Goal: Information Seeking & Learning: Learn about a topic

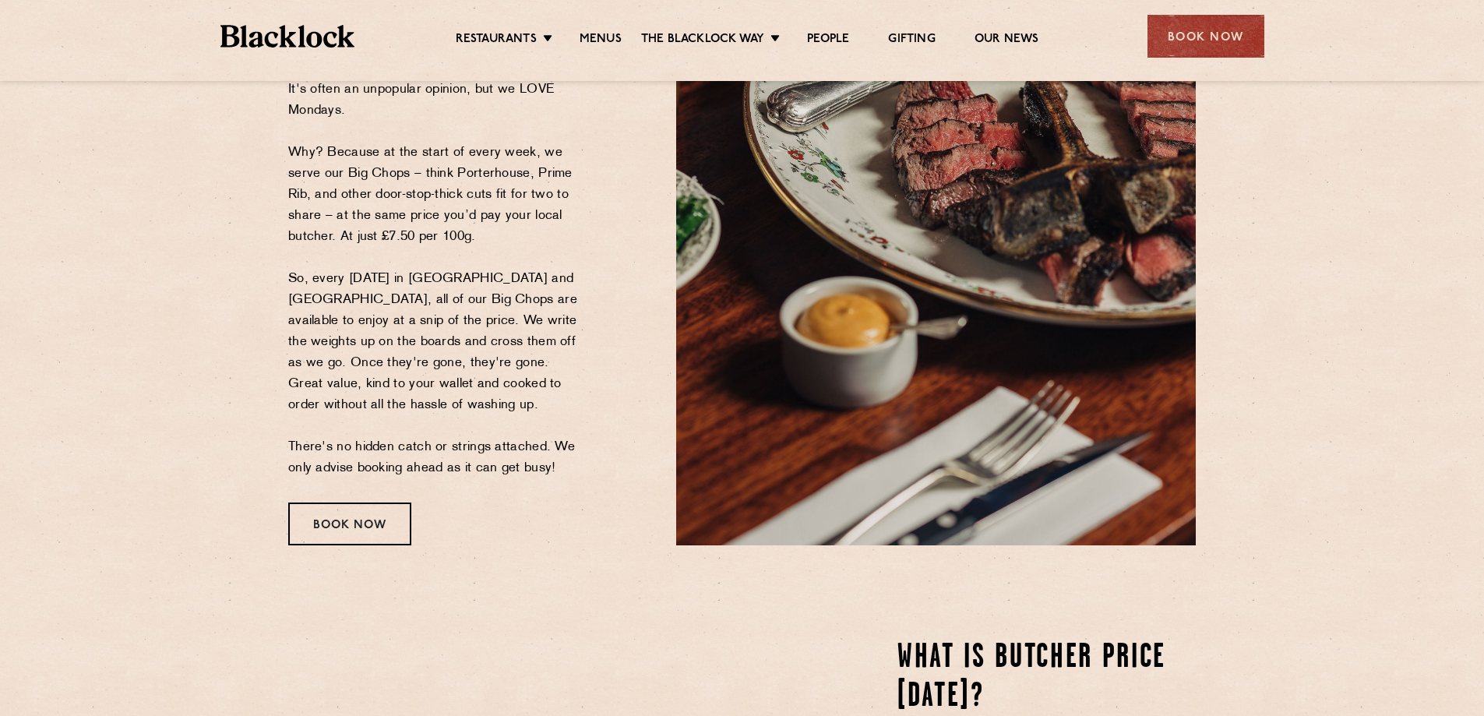
scroll to position [156, 0]
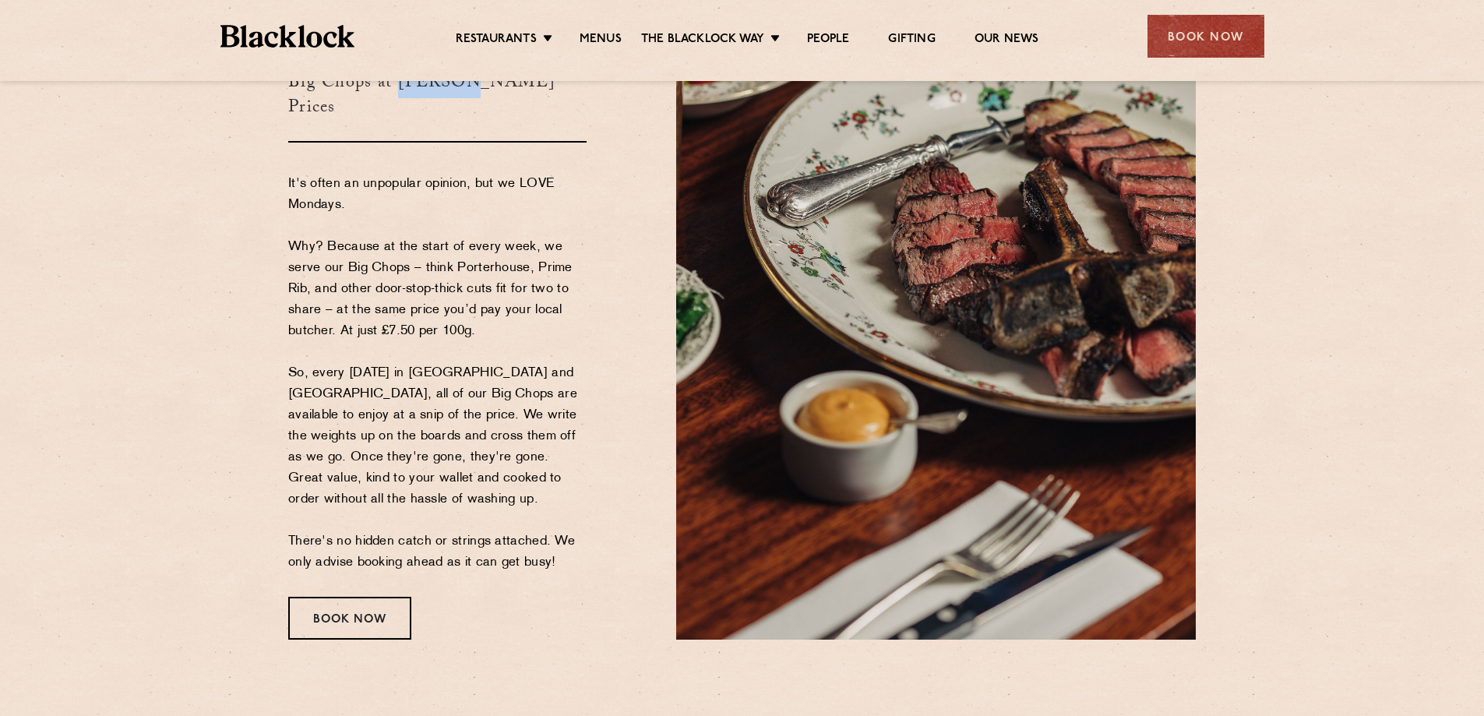
drag, startPoint x: 397, startPoint y: 105, endPoint x: 457, endPoint y: 107, distance: 60.0
click at [457, 107] on h3 "Big Chops at Butcher's Prices" at bounding box center [437, 95] width 298 height 96
click at [610, 38] on link "Menus" at bounding box center [601, 40] width 42 height 17
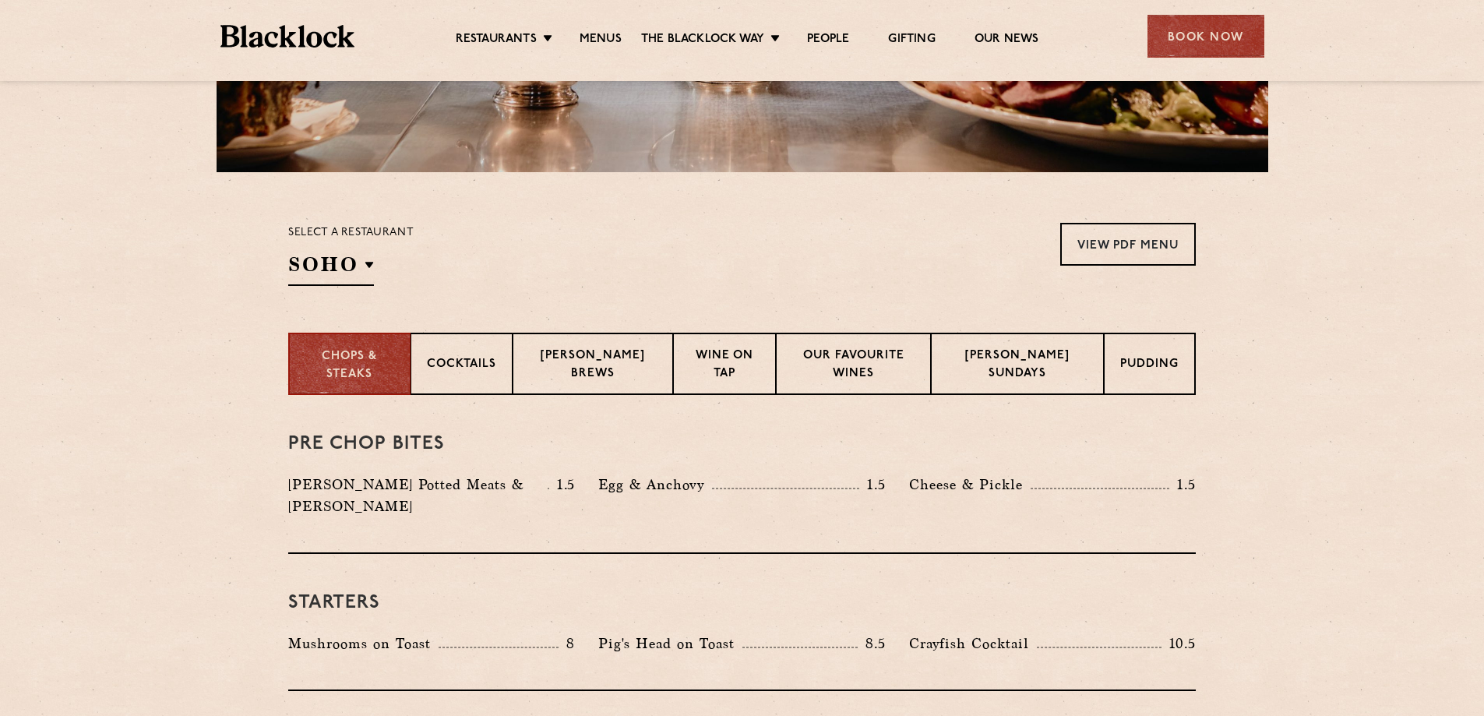
scroll to position [390, 0]
click at [1031, 374] on p "Blacklock Sundays" at bounding box center [1017, 365] width 140 height 37
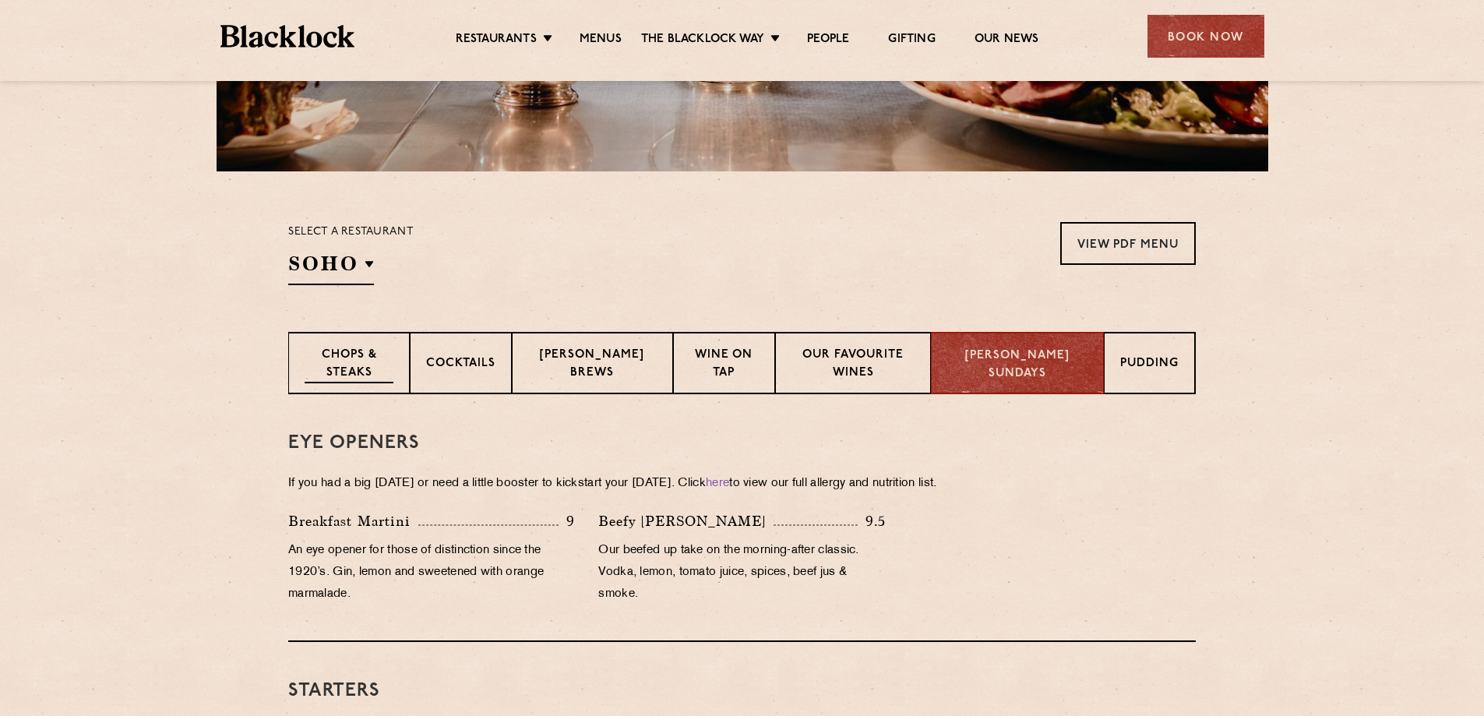
click at [375, 347] on p "Chops & Steaks" at bounding box center [349, 365] width 89 height 37
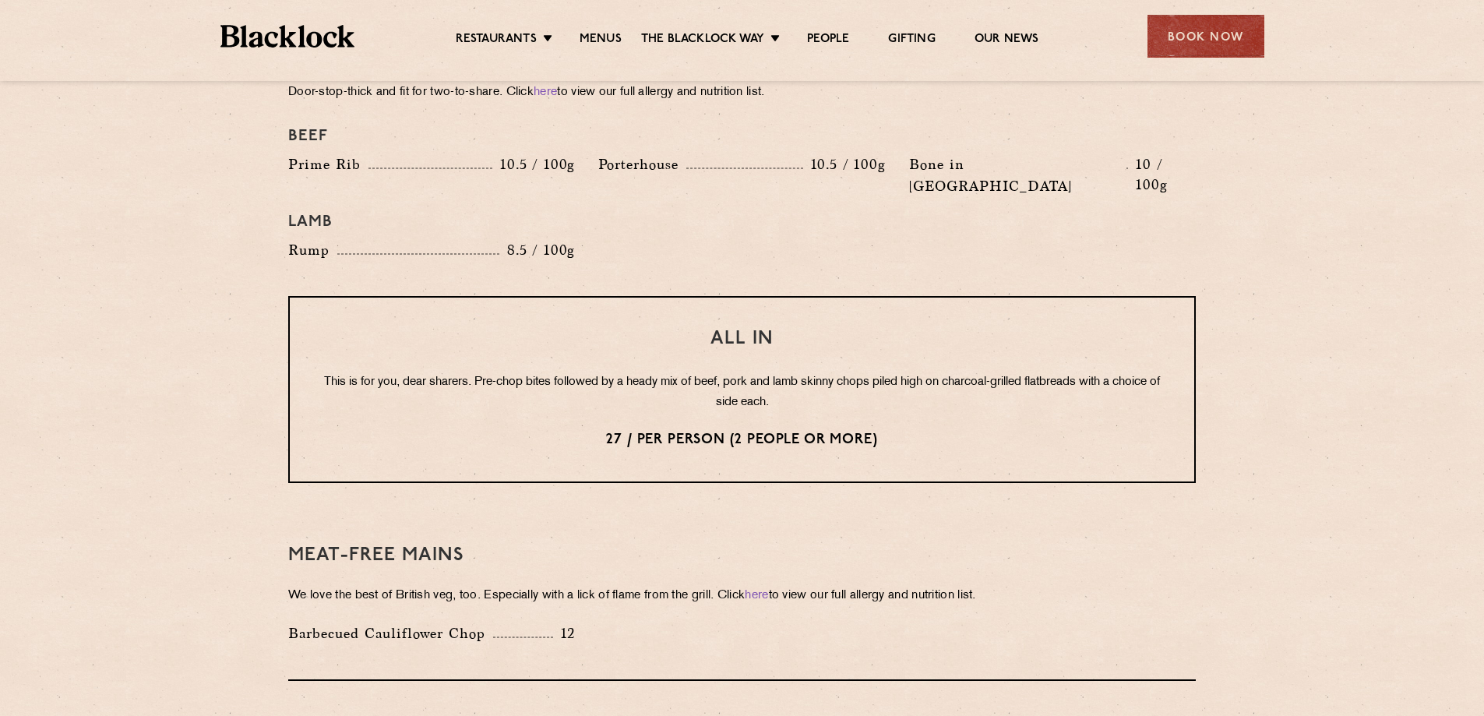
scroll to position [2259, 0]
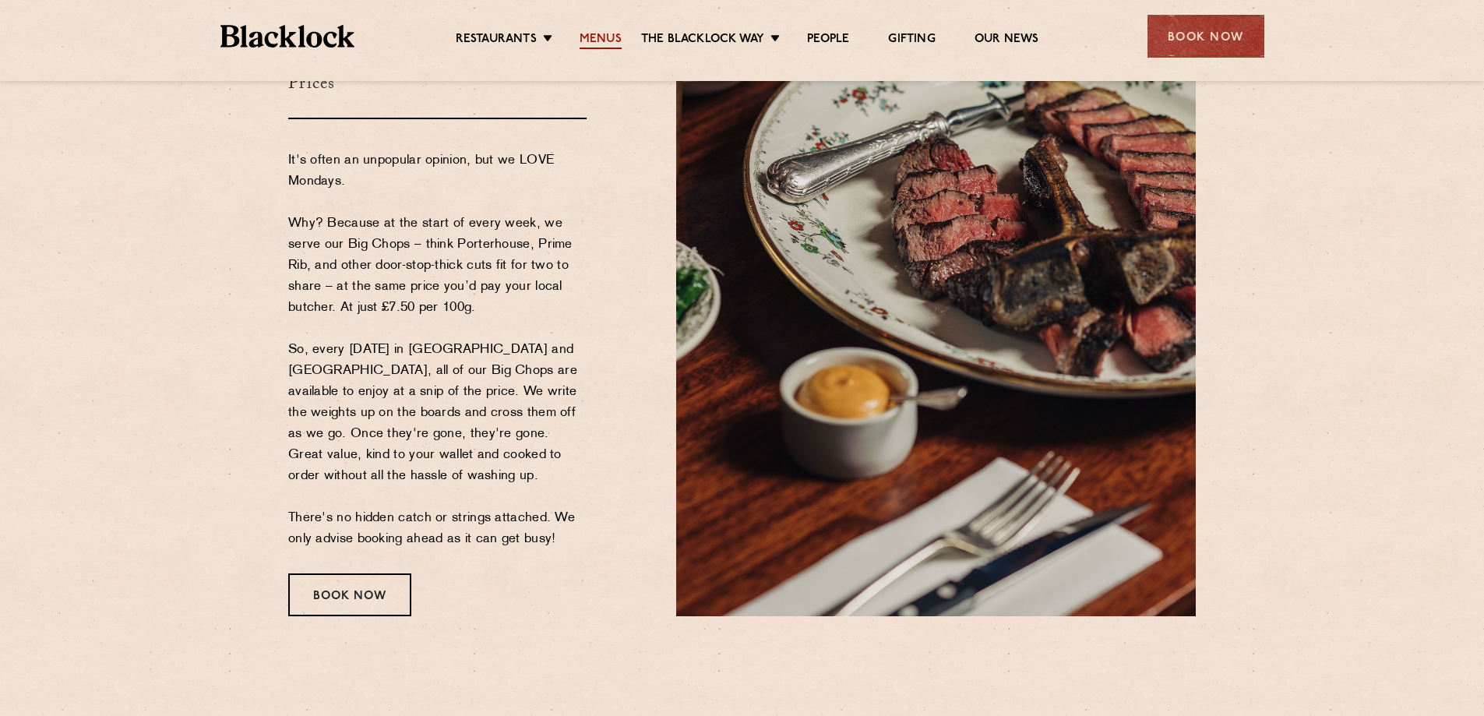
click at [611, 39] on link "Menus" at bounding box center [601, 40] width 42 height 17
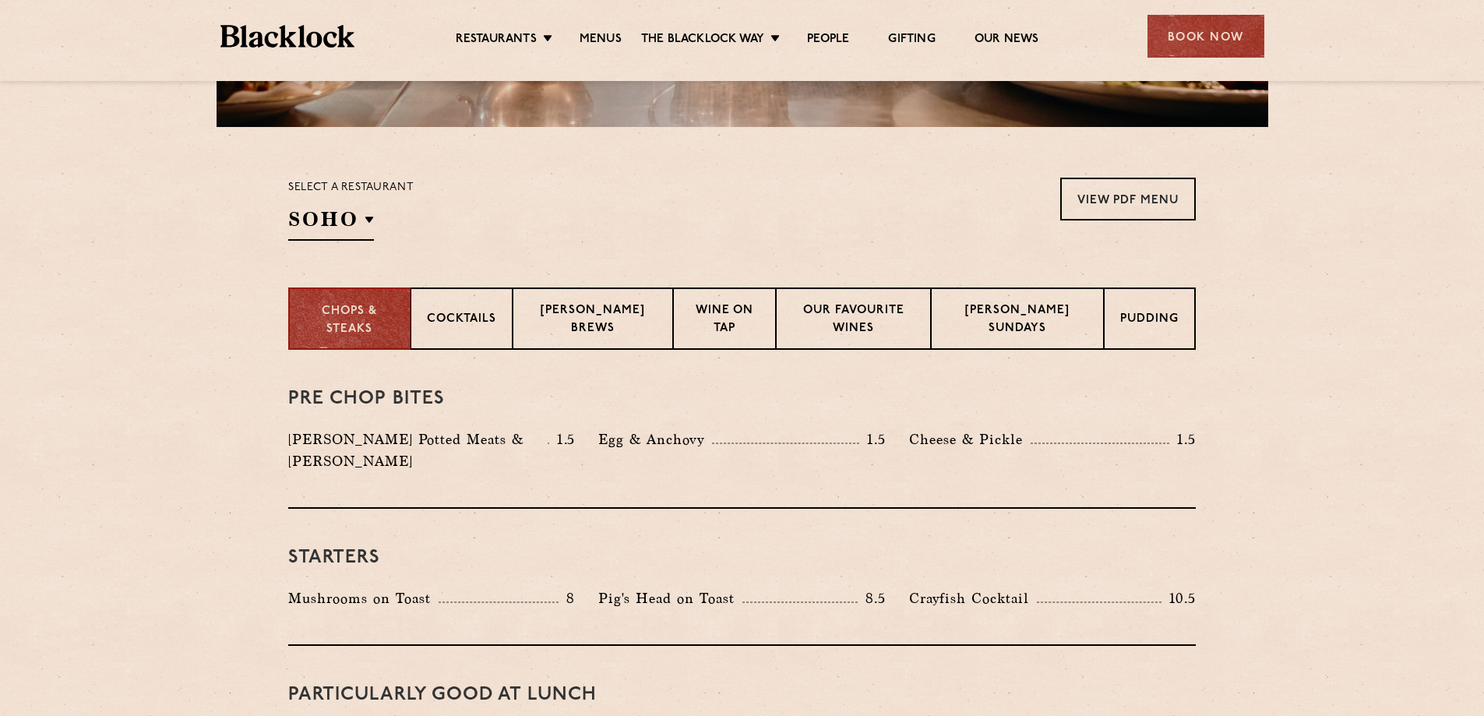
scroll to position [390, 0]
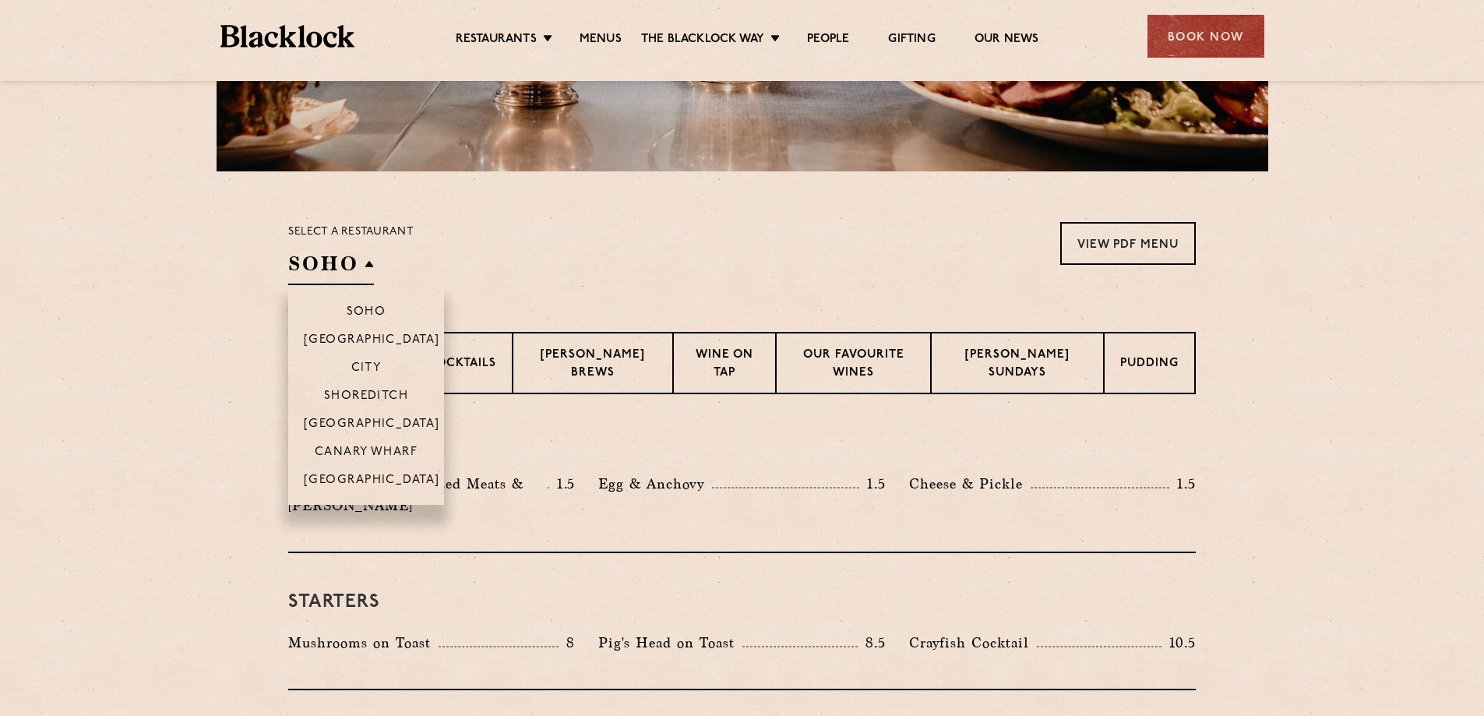
drag, startPoint x: 361, startPoint y: 261, endPoint x: 372, endPoint y: 269, distance: 13.4
click at [372, 270] on h2 "SOHO" at bounding box center [331, 267] width 86 height 35
click at [390, 412] on li "[GEOGRAPHIC_DATA]" at bounding box center [366, 423] width 156 height 28
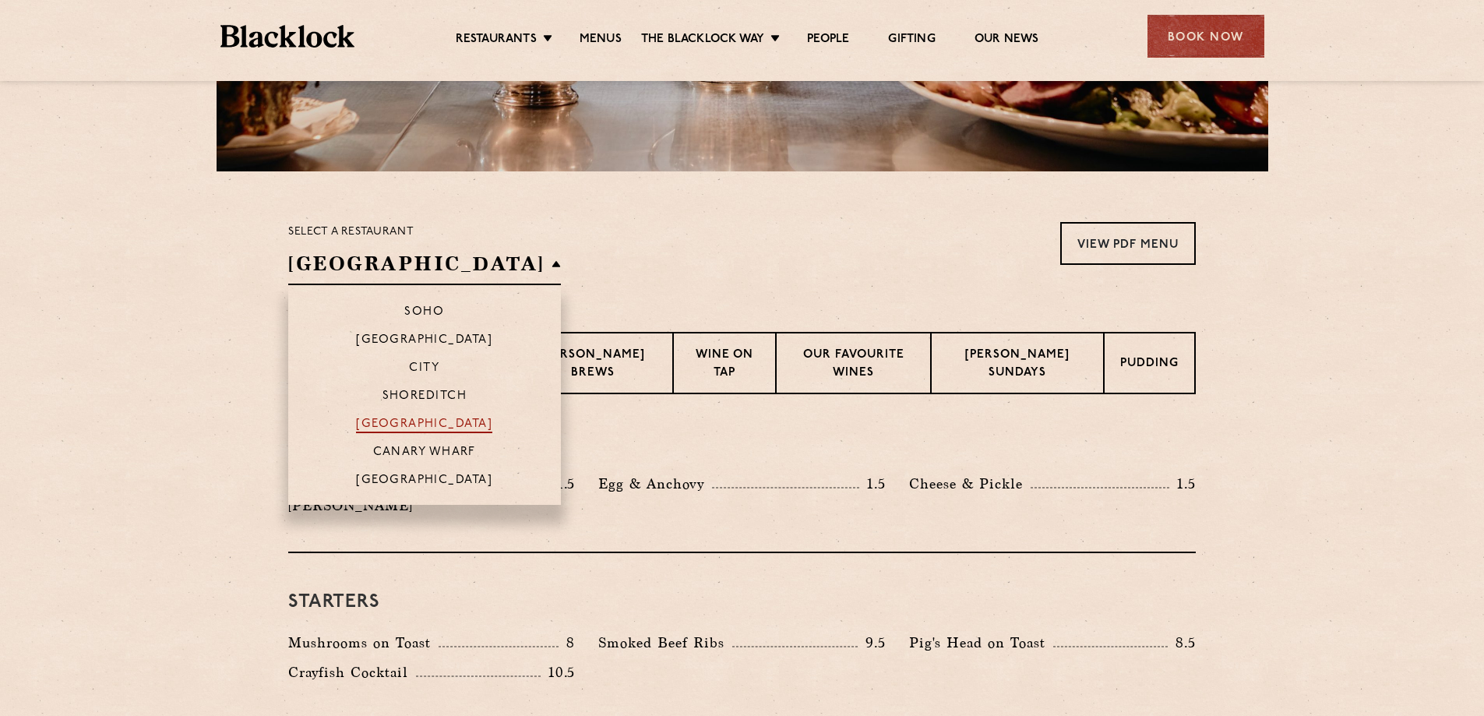
click at [365, 418] on p "[GEOGRAPHIC_DATA]" at bounding box center [424, 426] width 136 height 16
click at [387, 421] on p "[GEOGRAPHIC_DATA]" at bounding box center [424, 426] width 136 height 16
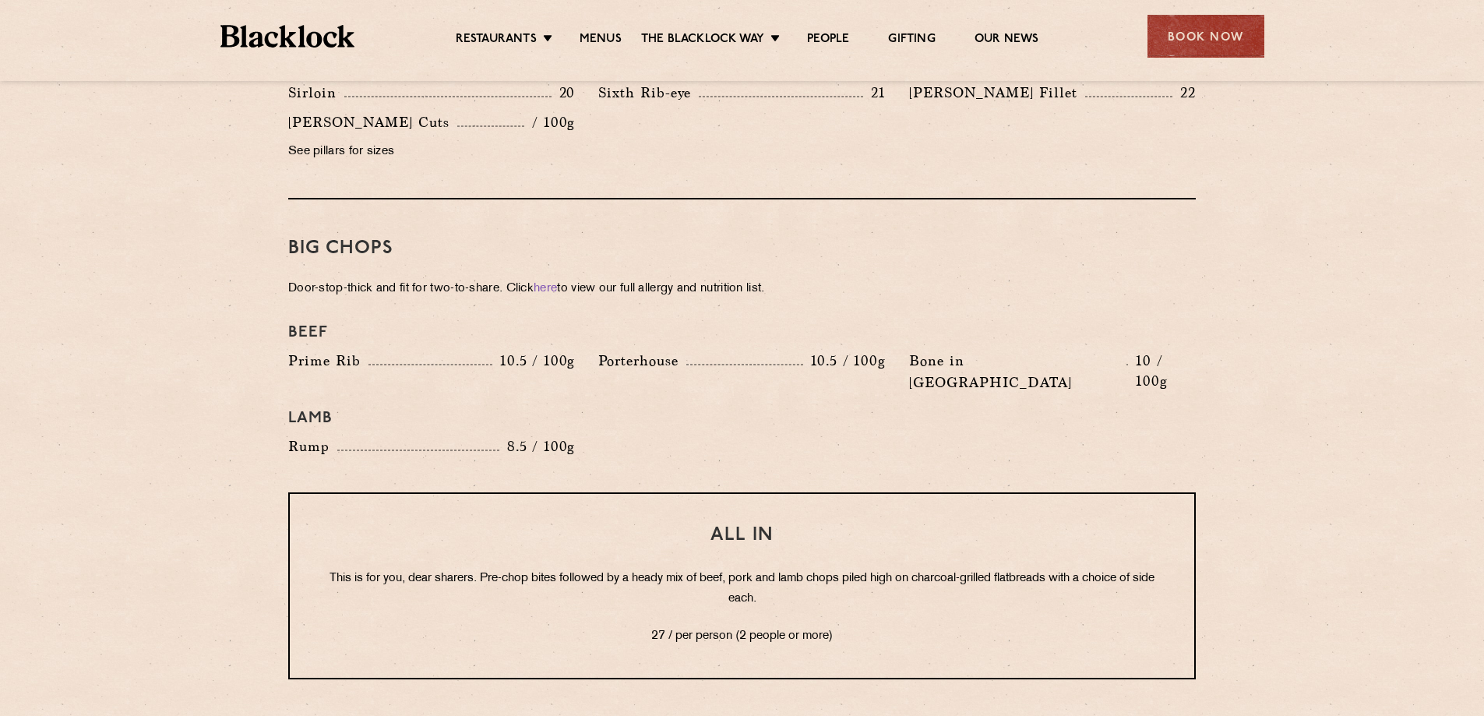
scroll to position [1636, 0]
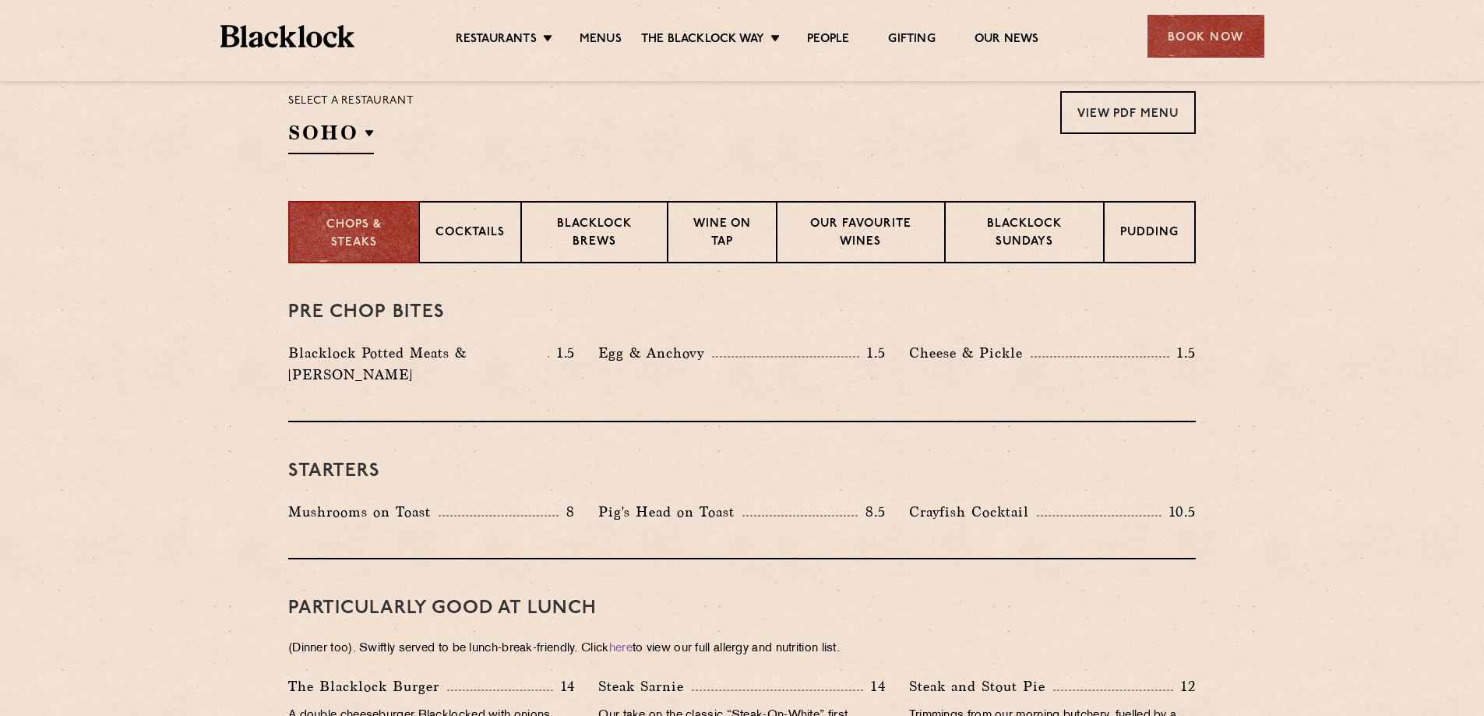
scroll to position [227, 0]
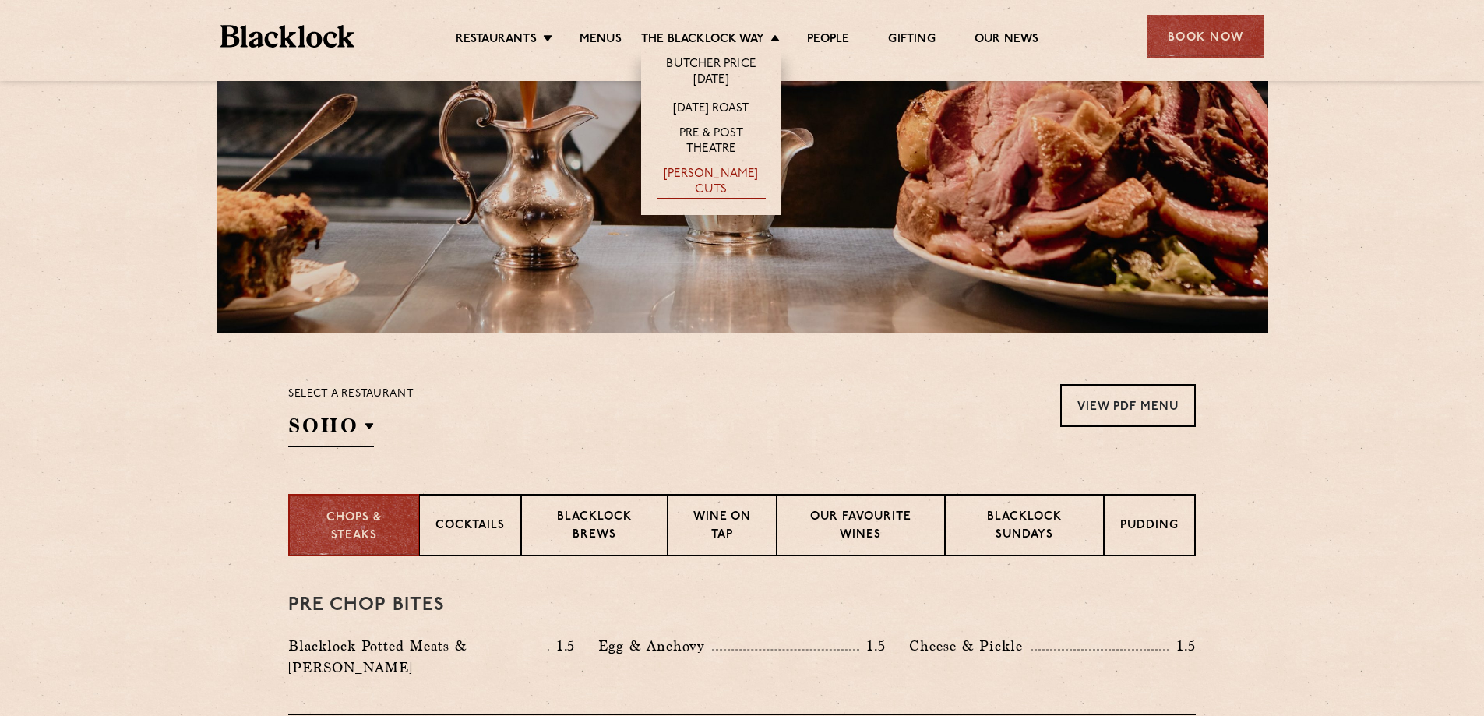
click at [754, 178] on link "[PERSON_NAME] Cuts" at bounding box center [711, 183] width 109 height 33
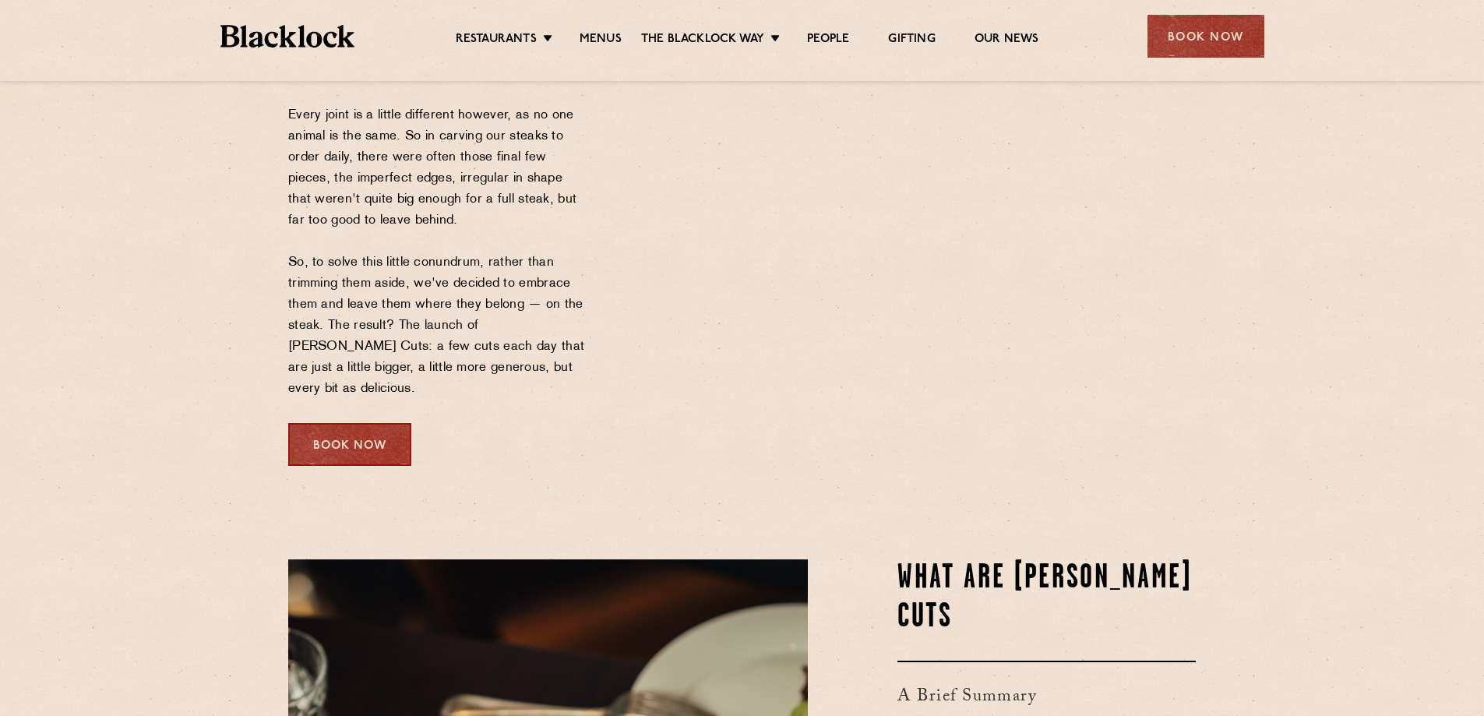
scroll to position [312, 0]
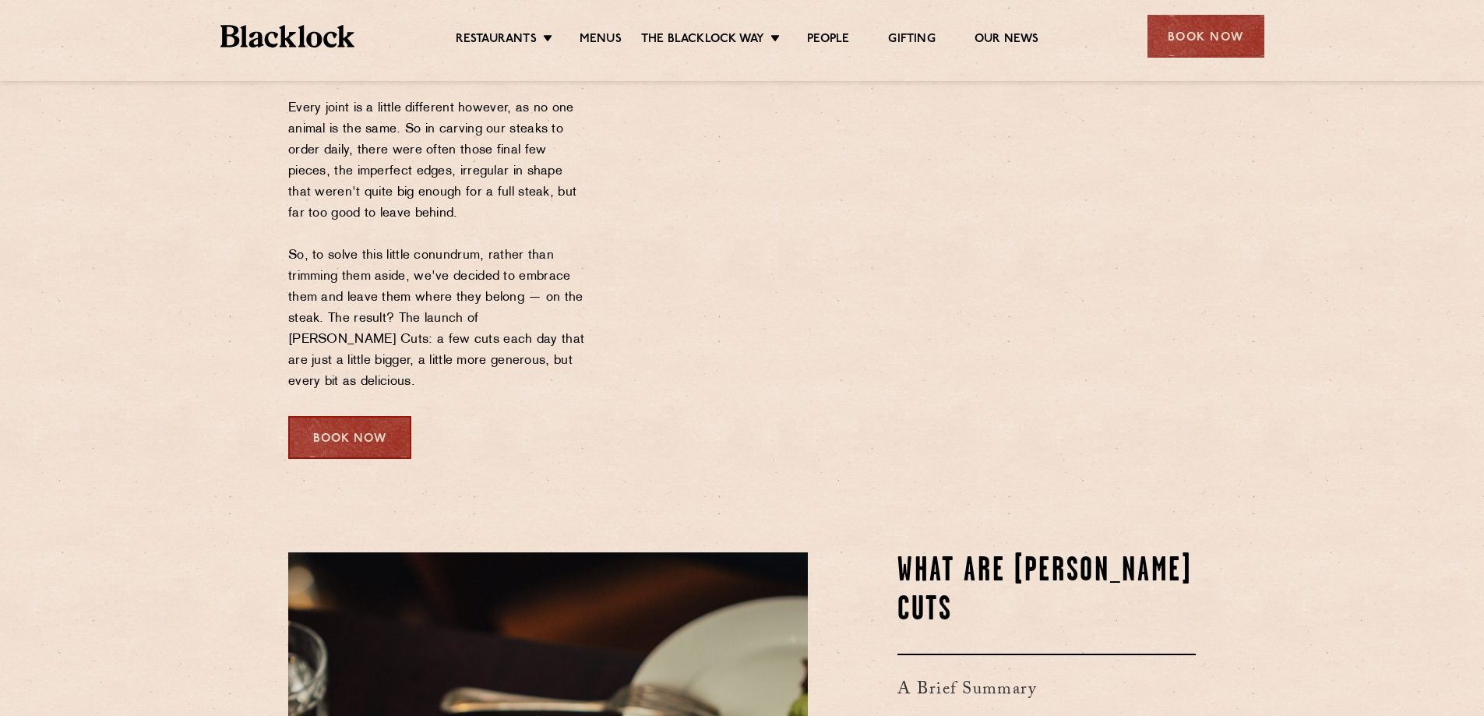
click at [347, 416] on div "Book Now" at bounding box center [349, 437] width 123 height 43
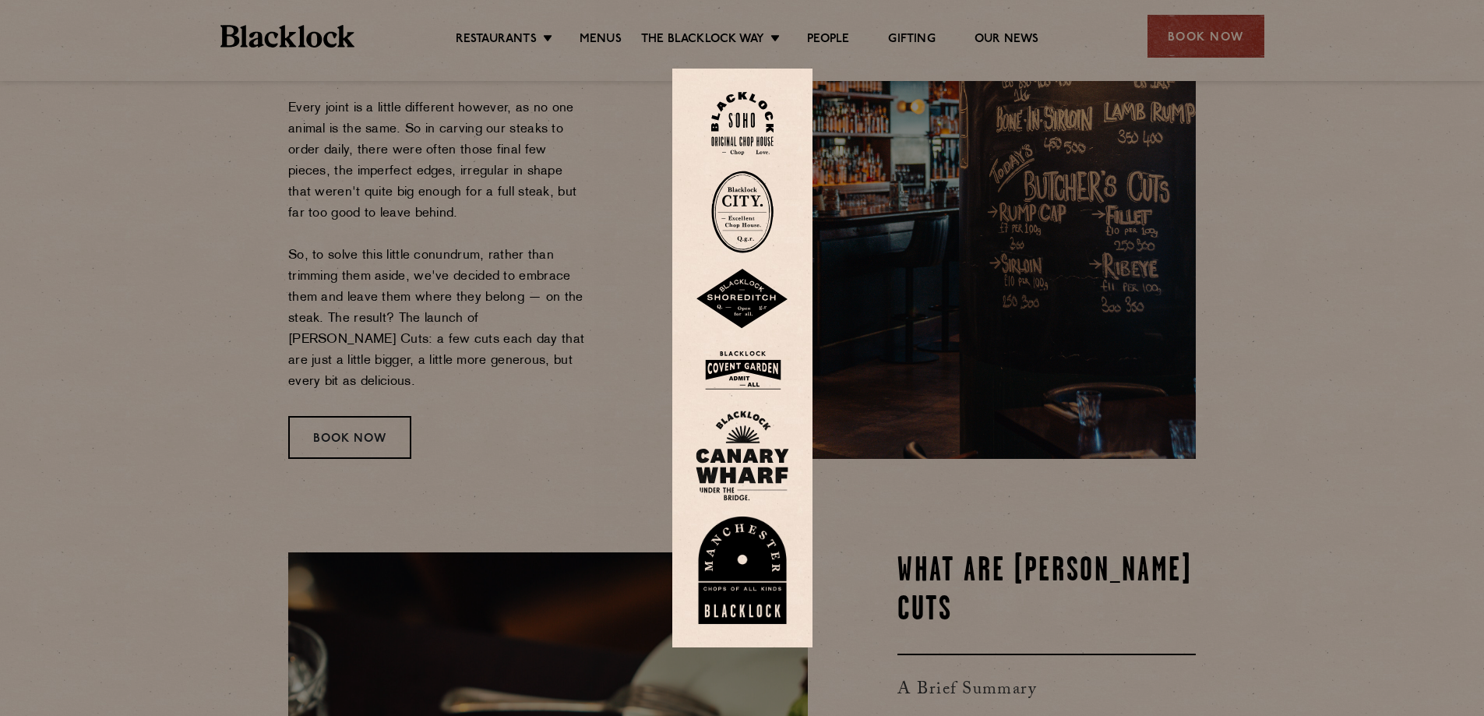
click at [1028, 209] on div at bounding box center [742, 358] width 1484 height 716
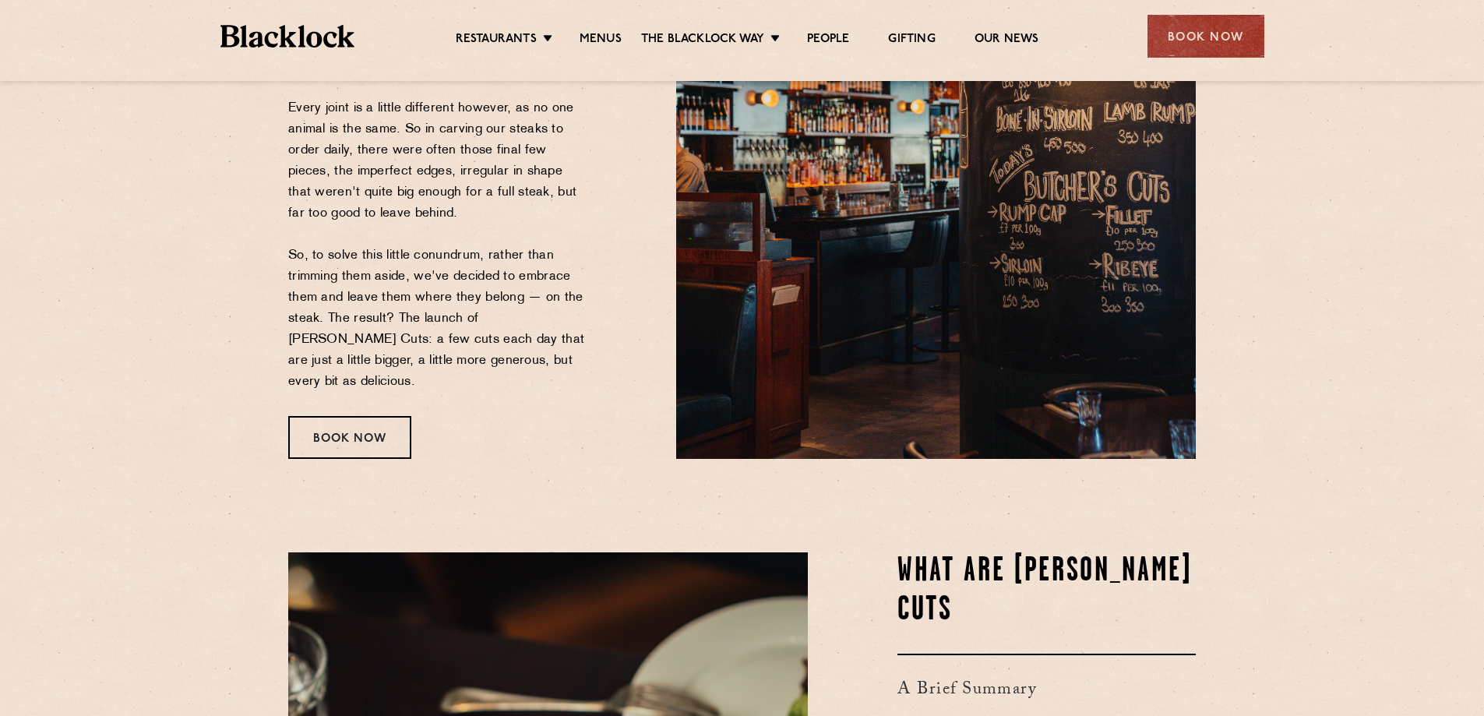
click at [600, 30] on ul "Restaurants Soho City Shoreditch Covent Garden Canary Wharf Manchester Birmingh…" at bounding box center [746, 36] width 785 height 25
click at [604, 34] on link "Menus" at bounding box center [601, 40] width 42 height 17
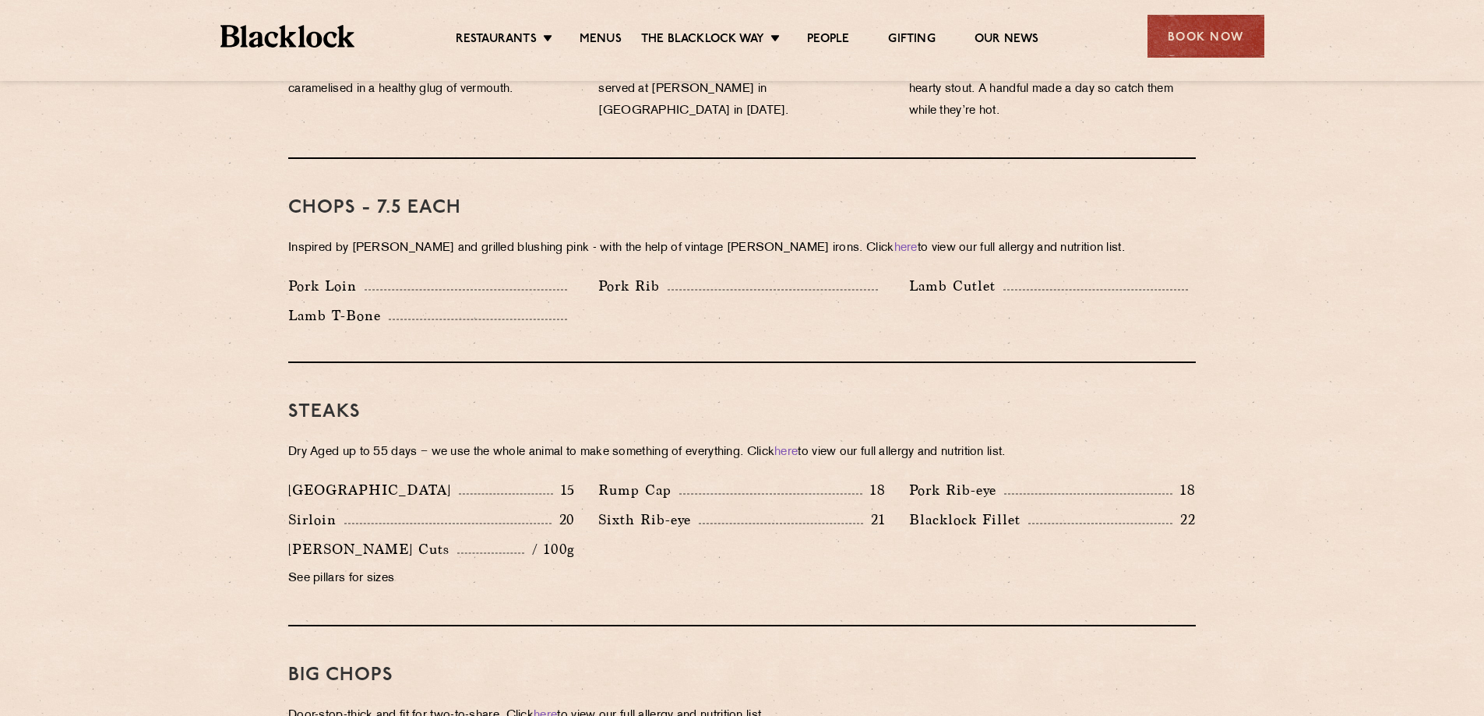
scroll to position [1480, 0]
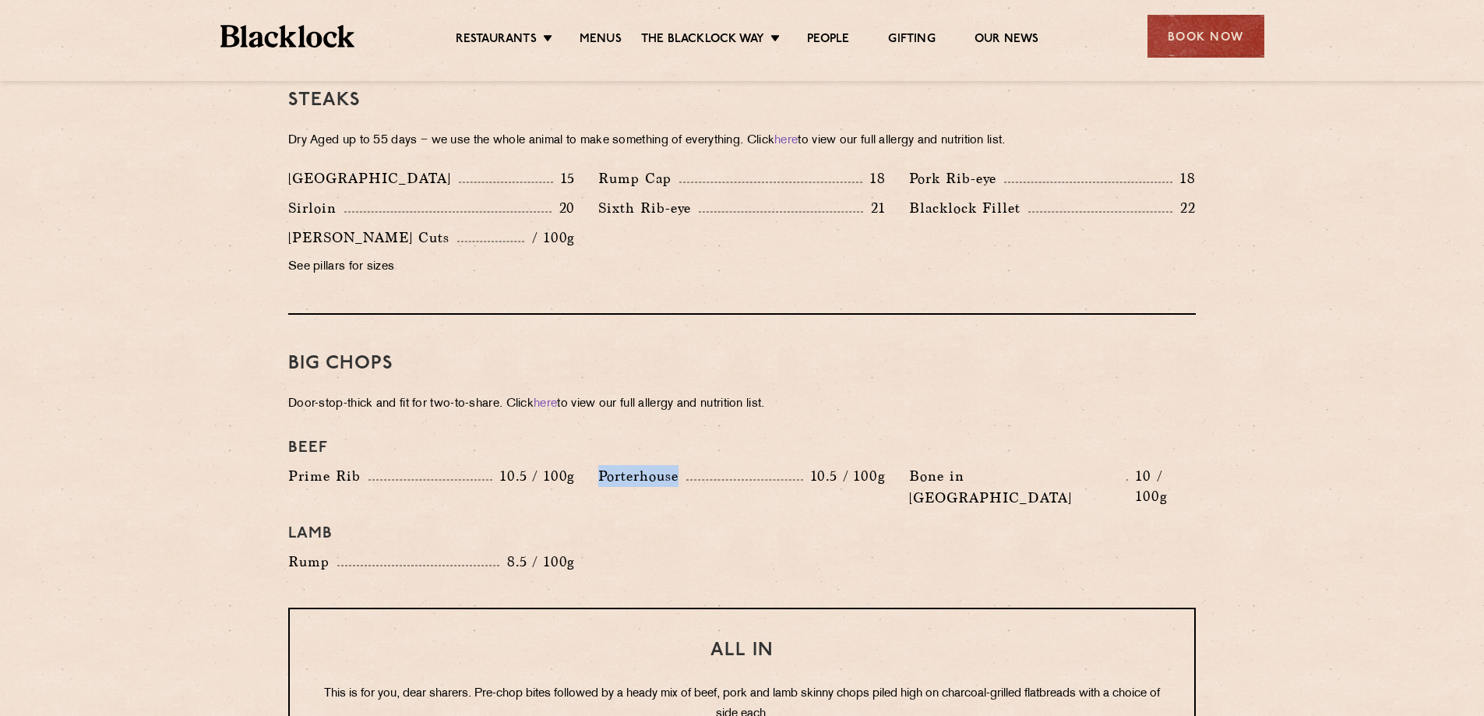
drag, startPoint x: 594, startPoint y: 453, endPoint x: 681, endPoint y: 457, distance: 86.5
click at [681, 465] on div "Porterhouse 10.5 / 100g" at bounding box center [742, 490] width 310 height 51
